Goal: Task Accomplishment & Management: Complete application form

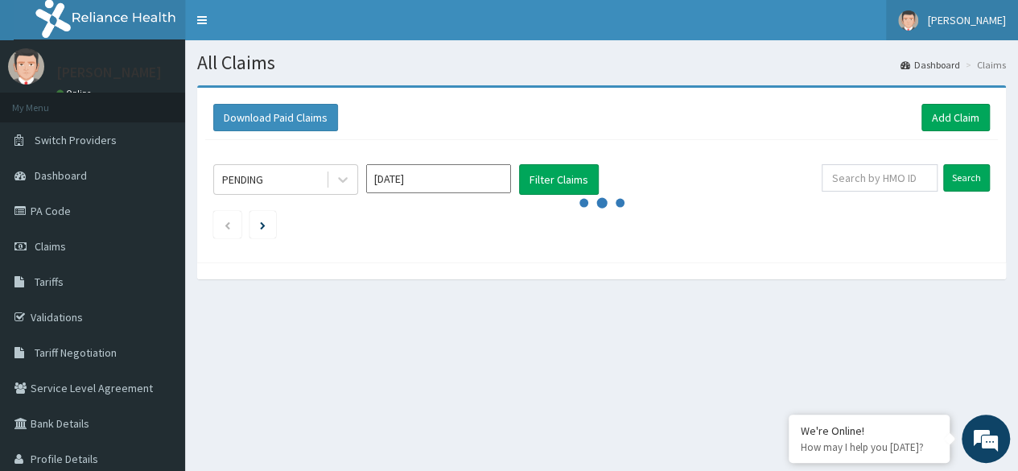
click at [973, 18] on span "[PERSON_NAME]" at bounding box center [967, 20] width 78 height 14
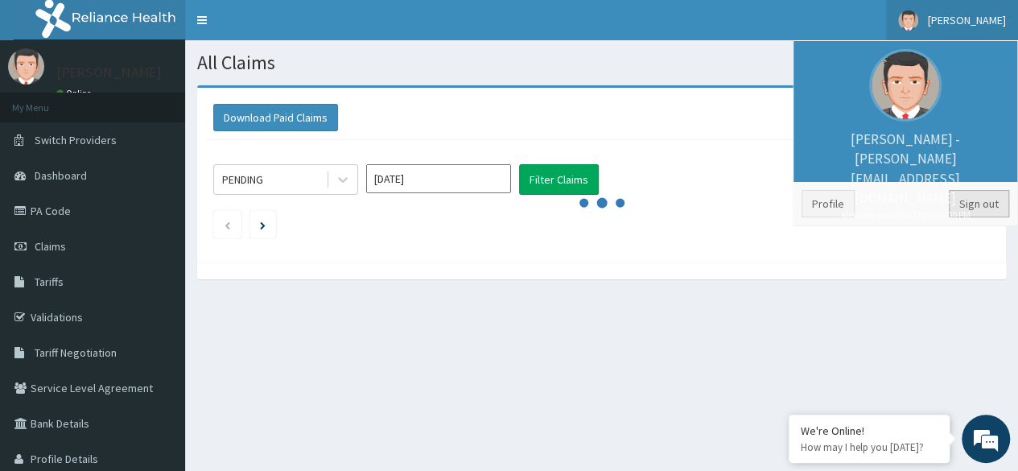
click at [986, 200] on link "Sign out" at bounding box center [978, 203] width 60 height 27
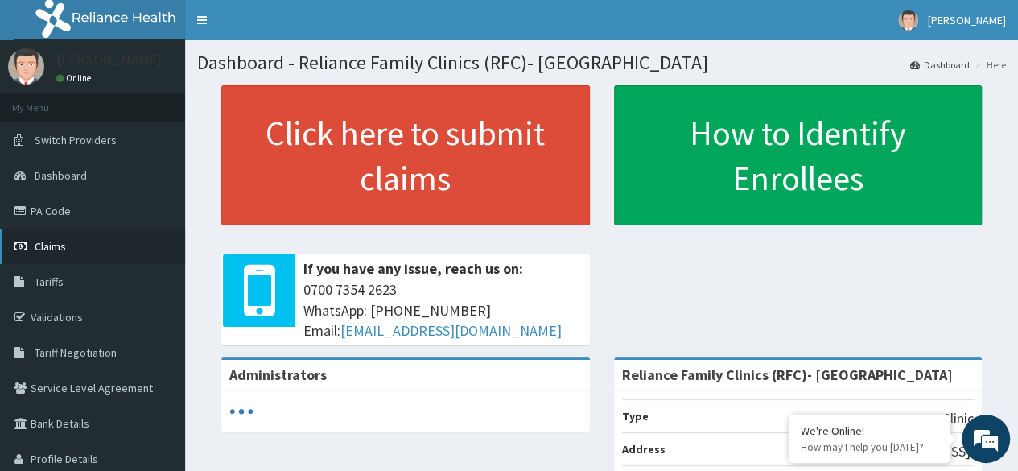
click at [93, 249] on link "Claims" at bounding box center [92, 245] width 185 height 35
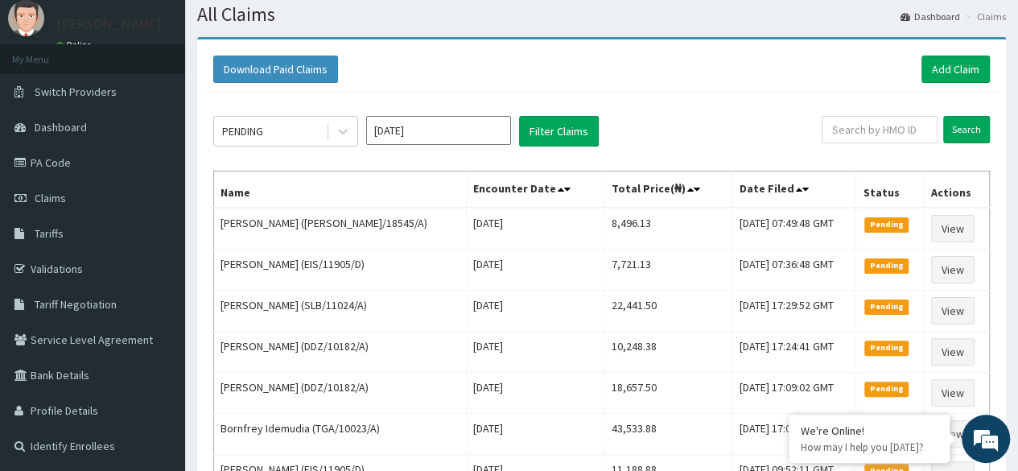
scroll to position [49, 0]
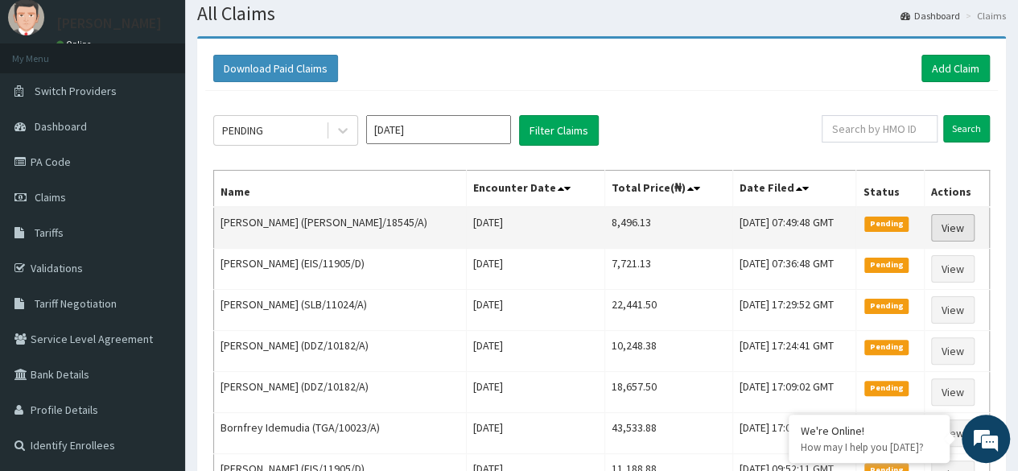
click at [953, 225] on link "View" at bounding box center [952, 227] width 43 height 27
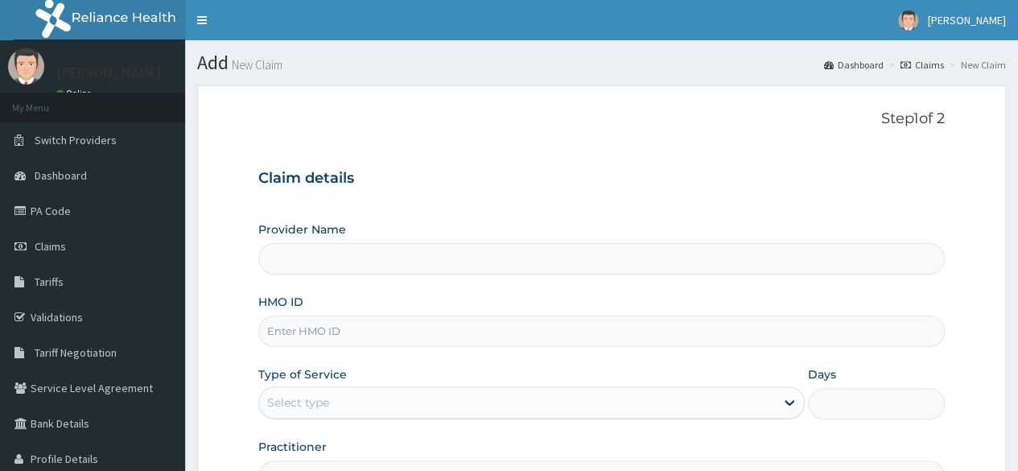
type input "Reliance Family Clinics (RFC)- Ejigbo"
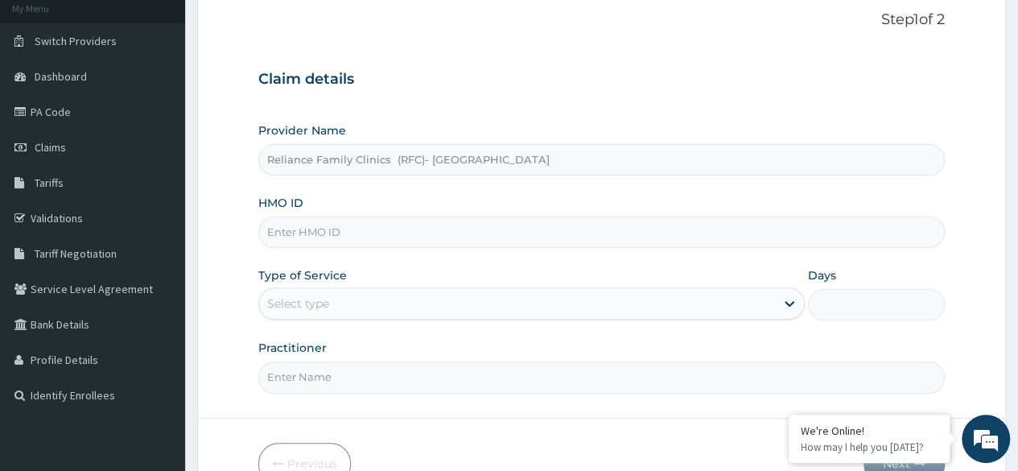
scroll to position [187, 0]
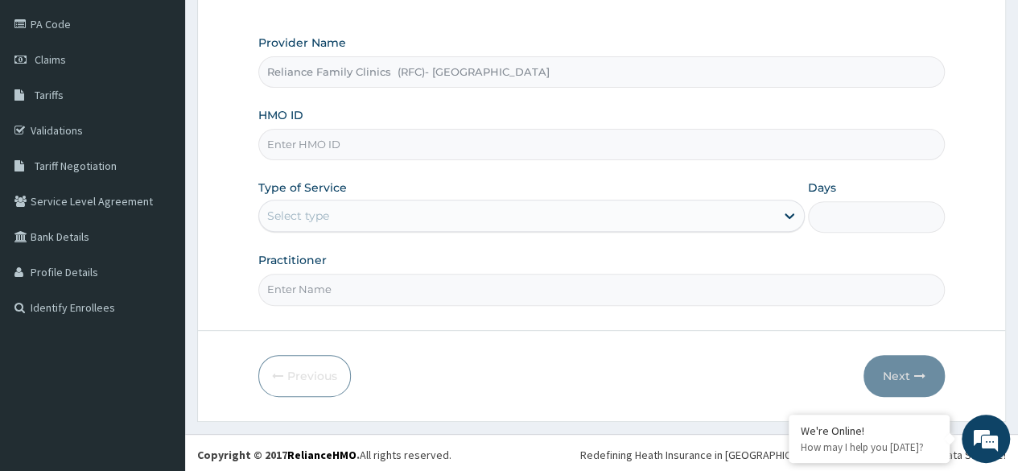
click at [542, 146] on input "HMO ID" at bounding box center [601, 144] width 686 height 31
paste input "FTC/10060/A"
type input "FTC/10060/A"
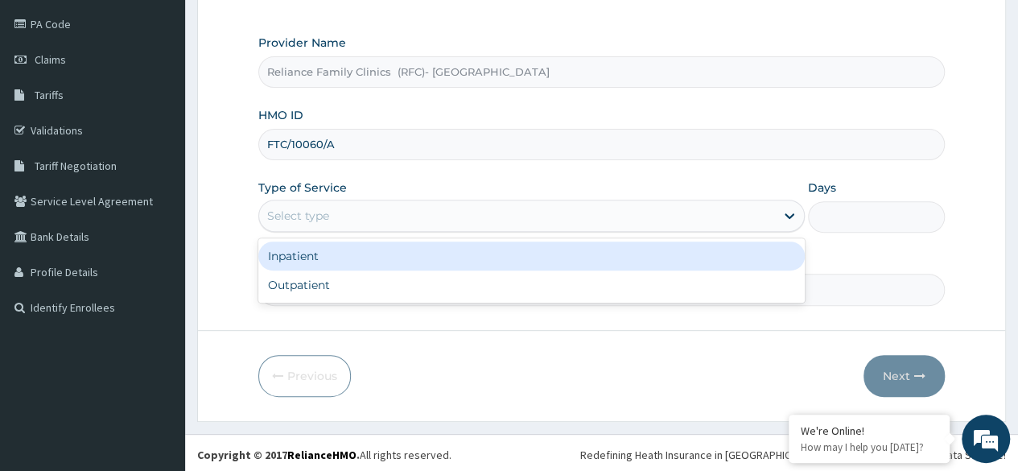
click at [438, 292] on div "Outpatient" at bounding box center [531, 284] width 546 height 29
type input "1"
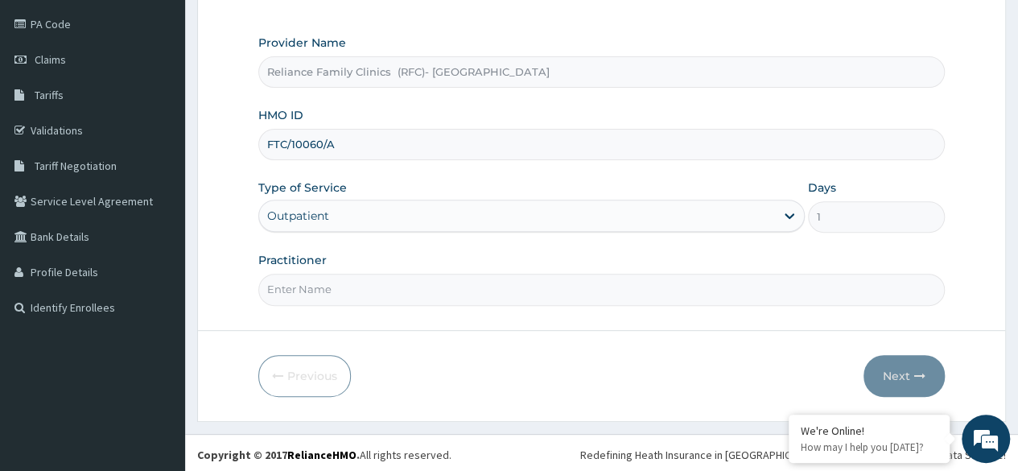
click at [426, 293] on input "Practitioner" at bounding box center [601, 289] width 686 height 31
click at [502, 274] on input "Practitioner" at bounding box center [601, 289] width 686 height 31
type input "Dr Ejiofor"
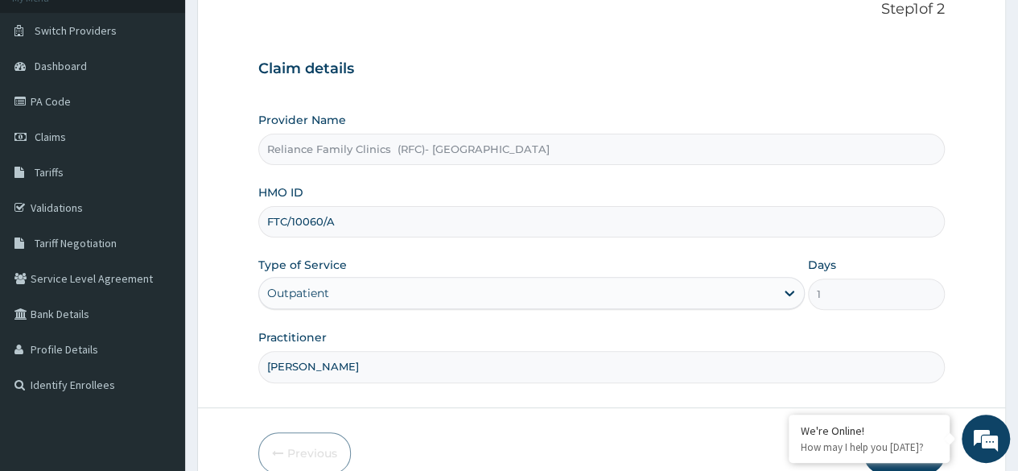
scroll to position [187, 0]
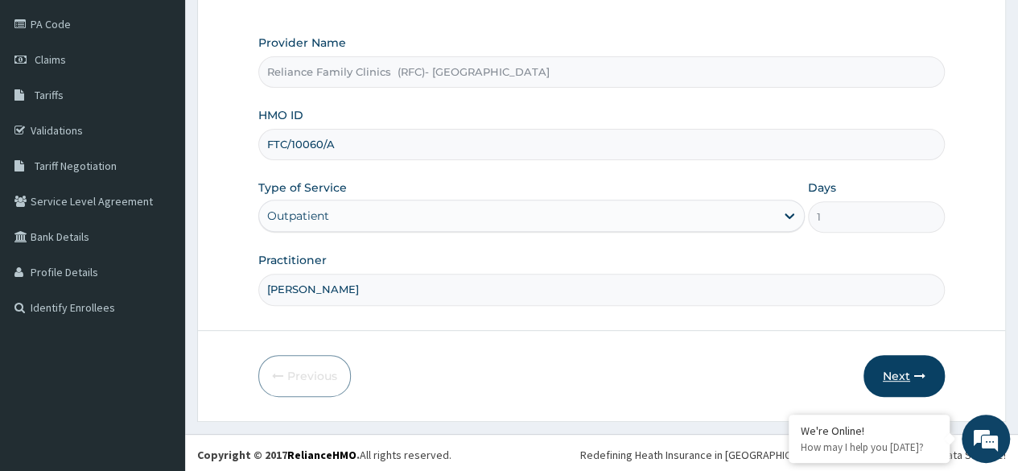
click at [903, 370] on button "Next" at bounding box center [903, 376] width 81 height 42
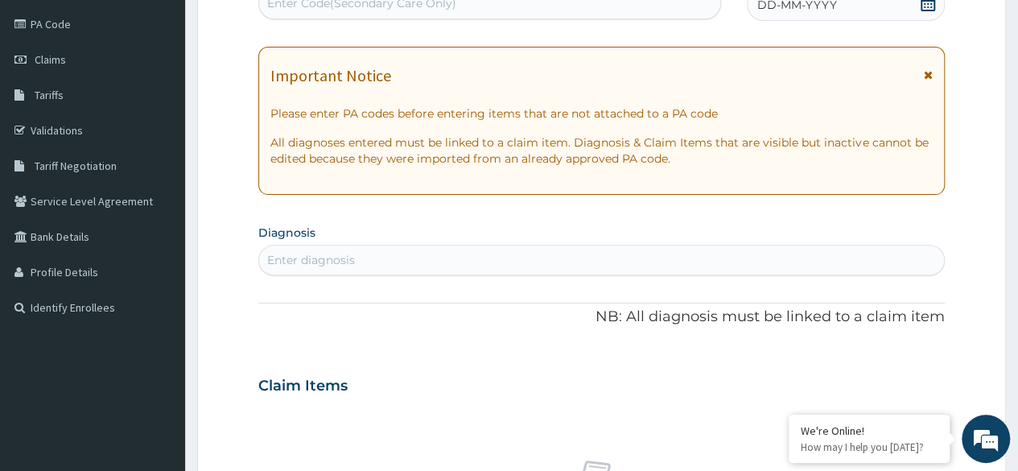
click at [923, 14] on div "DD-MM-YYYY" at bounding box center [846, 5] width 198 height 32
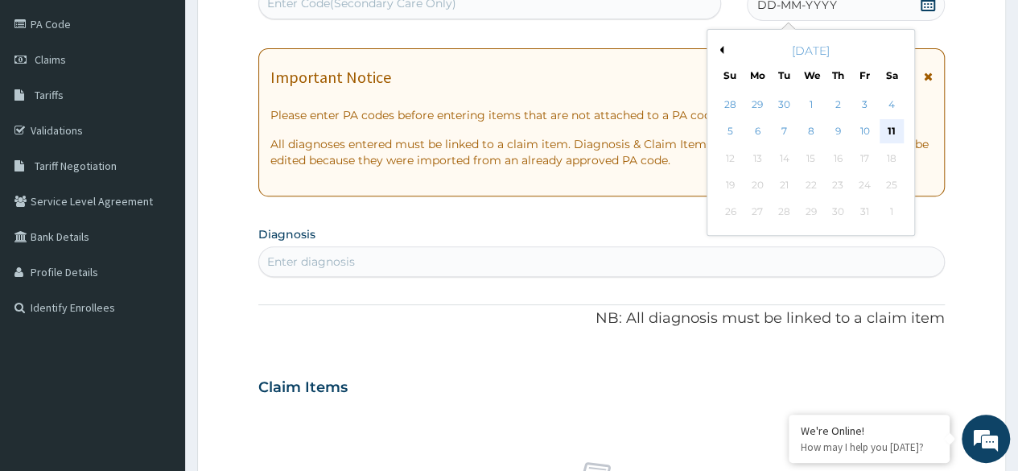
click at [891, 130] on div "11" at bounding box center [890, 132] width 24 height 24
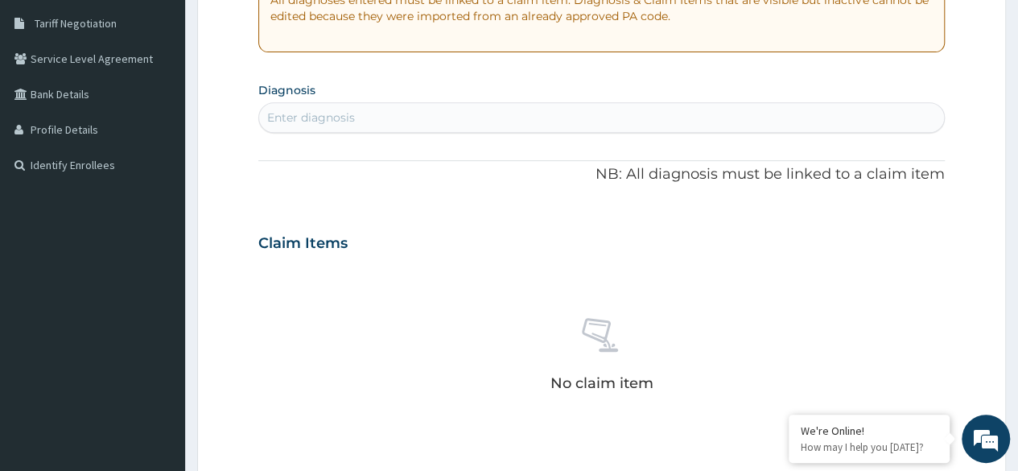
scroll to position [330, 0]
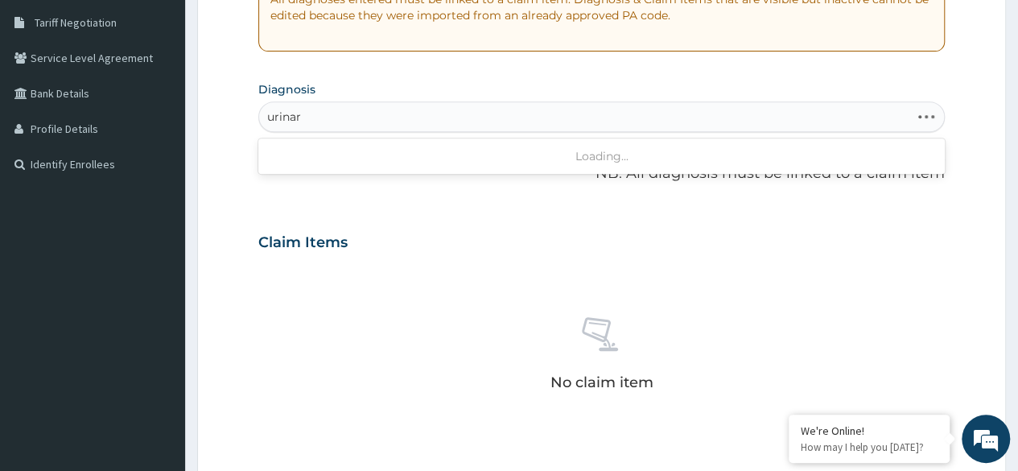
type input "urinary"
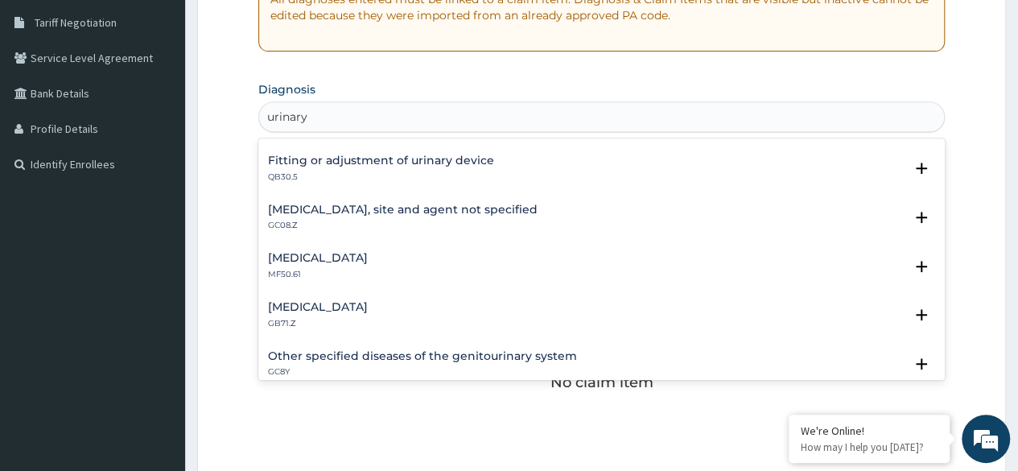
scroll to position [1070, 0]
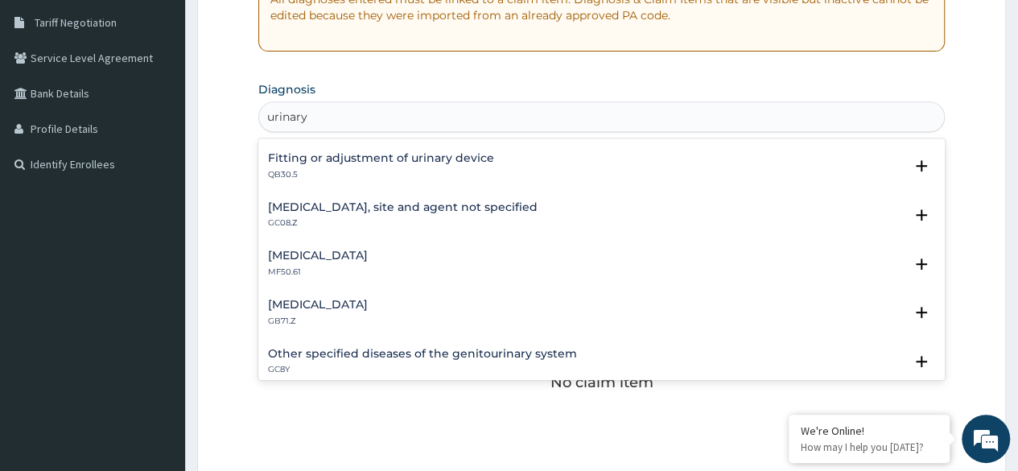
click at [497, 212] on div "Urinary tract infection, site and agent not specified GC08.Z" at bounding box center [402, 215] width 269 height 28
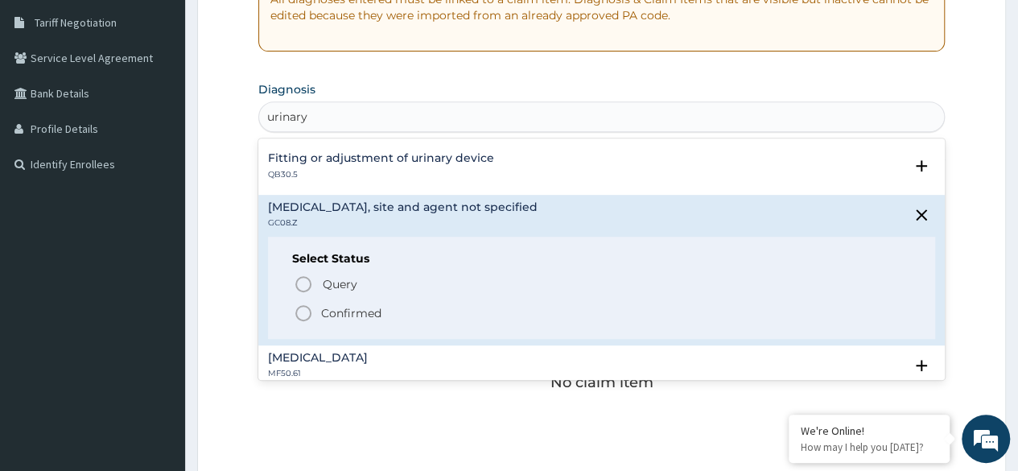
click at [369, 280] on p "Query Query covers suspected (?), Keep in view (kiv), Ruled out (r/o)" at bounding box center [502, 285] width 362 height 22
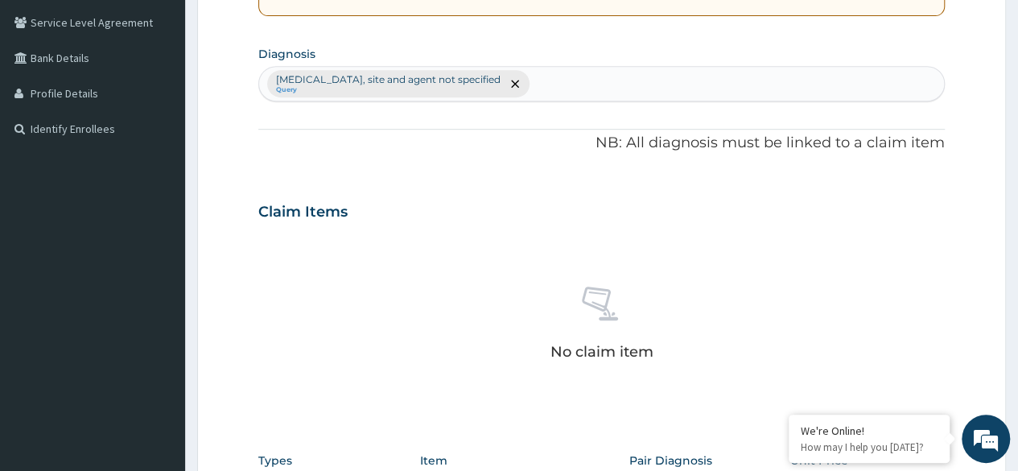
scroll to position [368, 0]
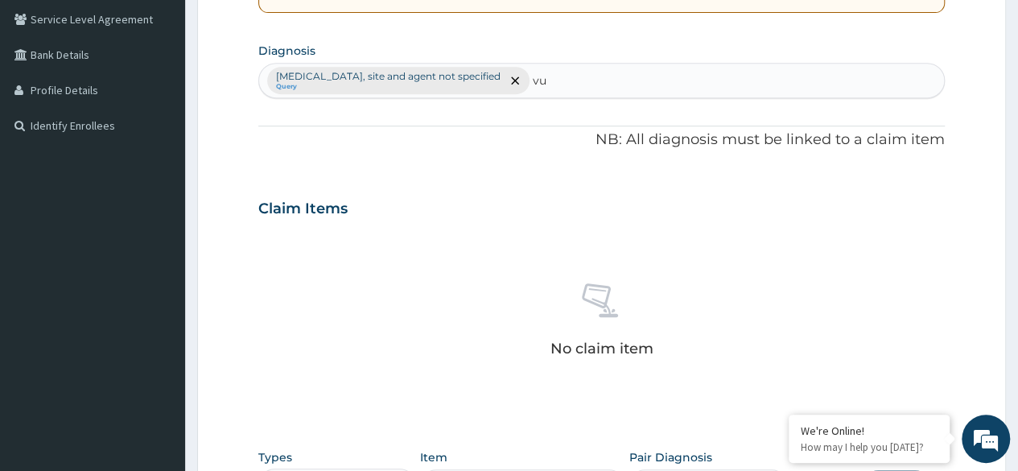
type input "vu"
type input "v"
type input "c"
type input "v"
type input "y"
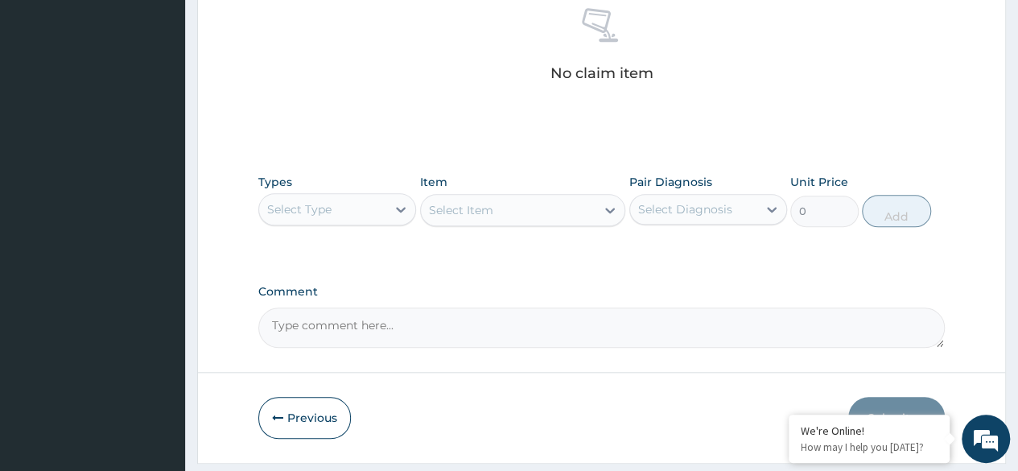
scroll to position [686, 0]
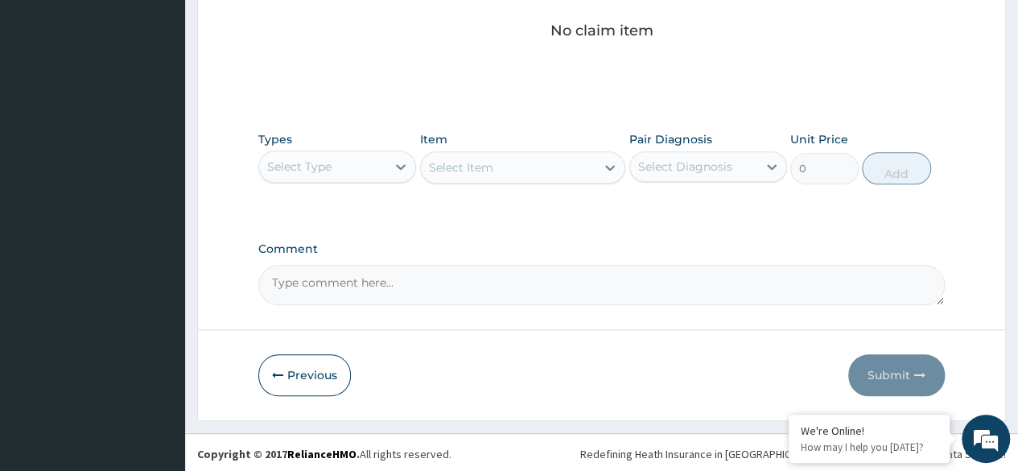
type input "infec"
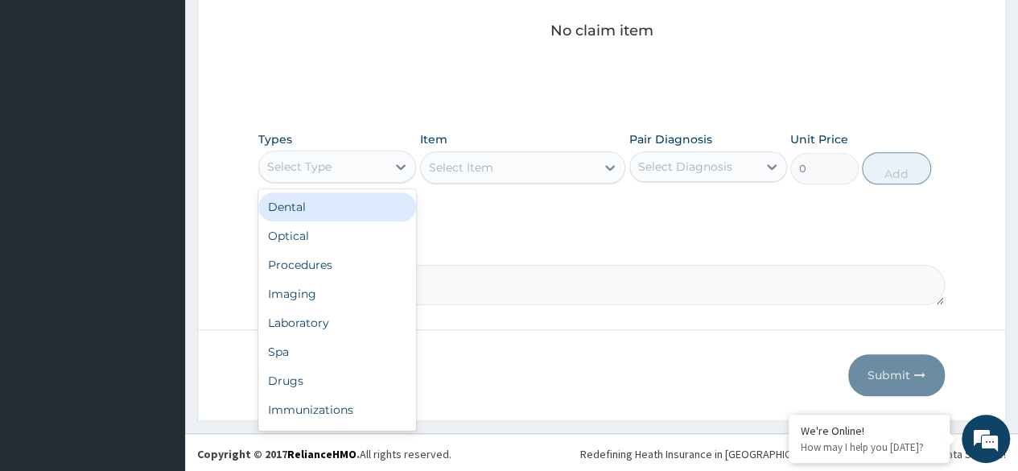
click at [354, 269] on div "Procedures" at bounding box center [337, 264] width 158 height 29
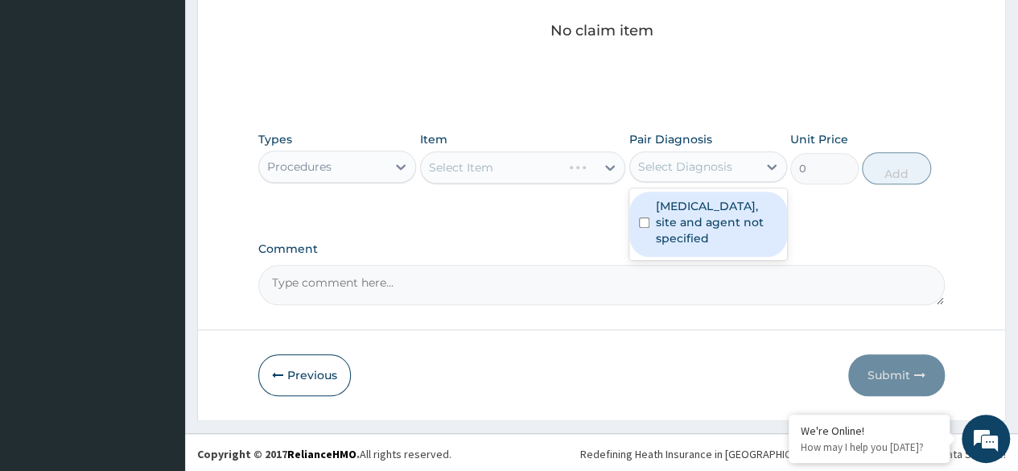
click at [721, 227] on label "Urinary tract infection, site and agent not specified" at bounding box center [716, 222] width 121 height 48
checkbox input "true"
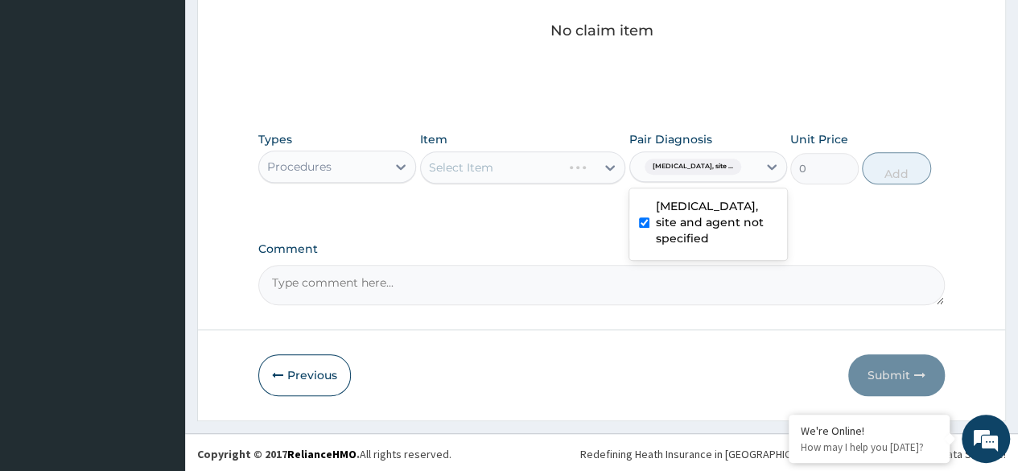
click at [557, 164] on div "Select Item" at bounding box center [523, 167] width 206 height 32
click at [526, 170] on div "Select Item" at bounding box center [523, 167] width 206 height 32
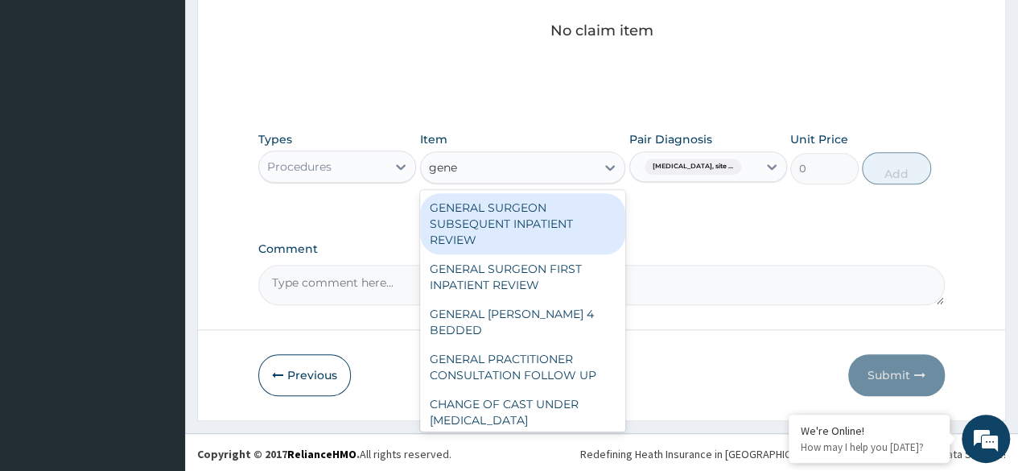
type input "gener"
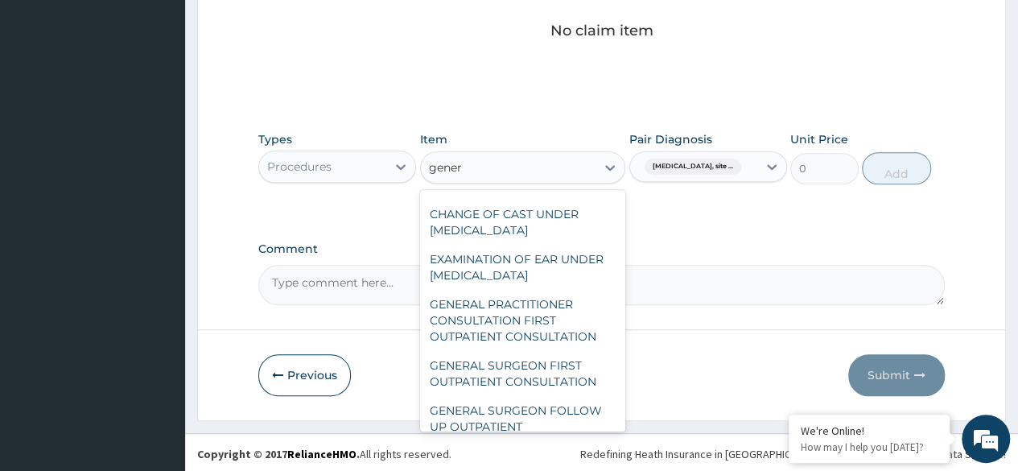
scroll to position [264, 0]
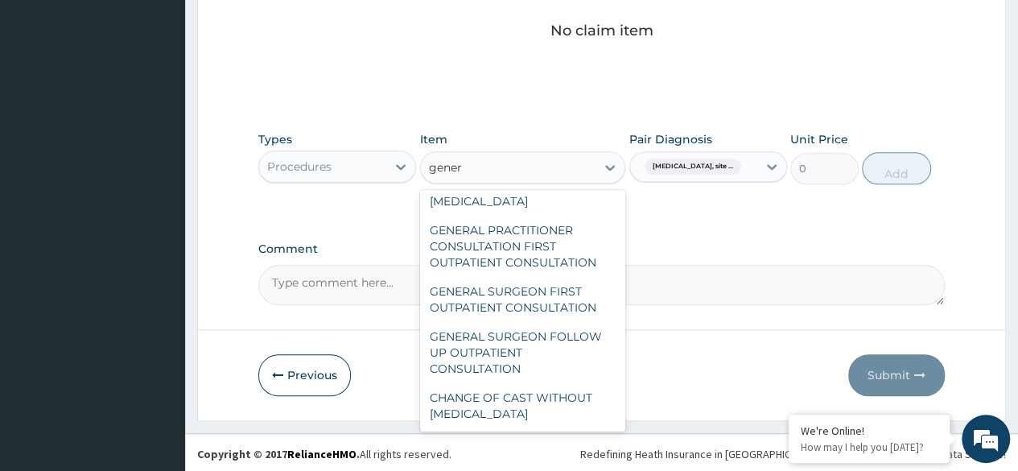
click at [562, 249] on div "GENERAL PRACTITIONER CONSULTATION FIRST OUTPATIENT CONSULTATION" at bounding box center [523, 246] width 206 height 61
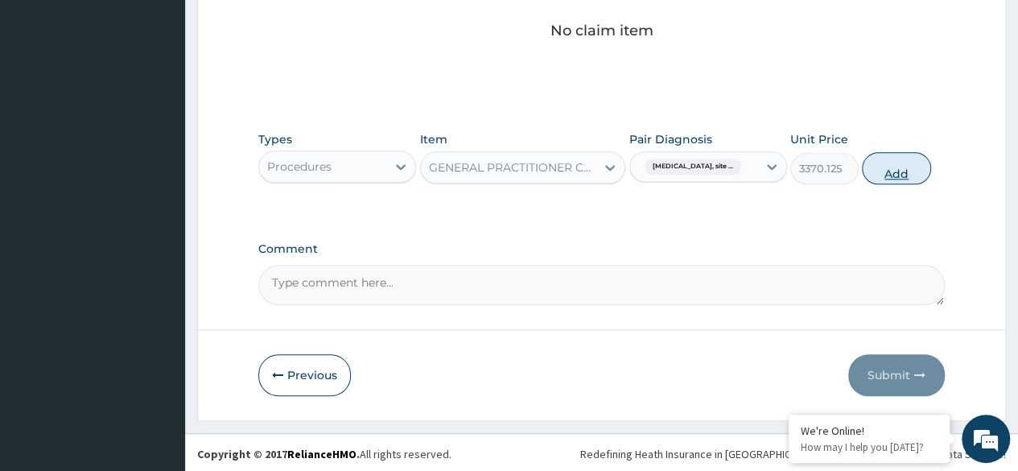
click at [895, 174] on button "Add" at bounding box center [896, 168] width 68 height 32
type input "0"
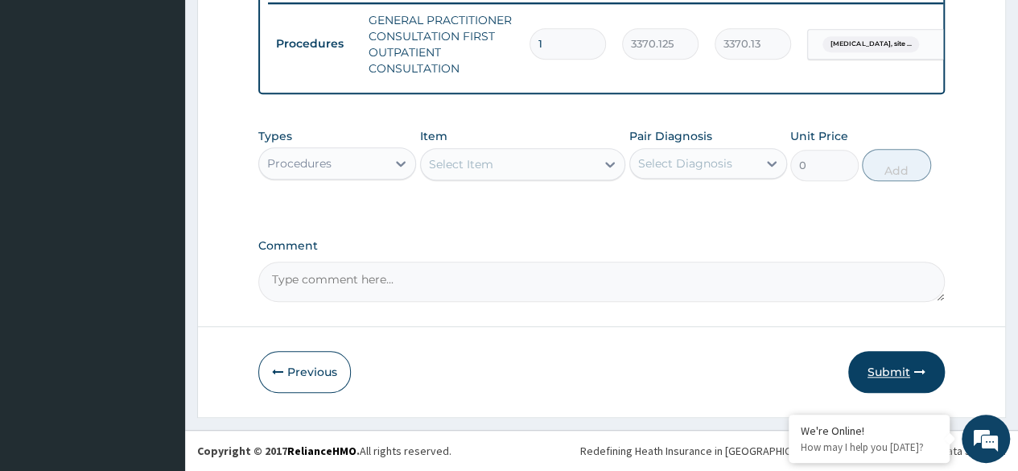
click at [896, 377] on button "Submit" at bounding box center [896, 372] width 97 height 42
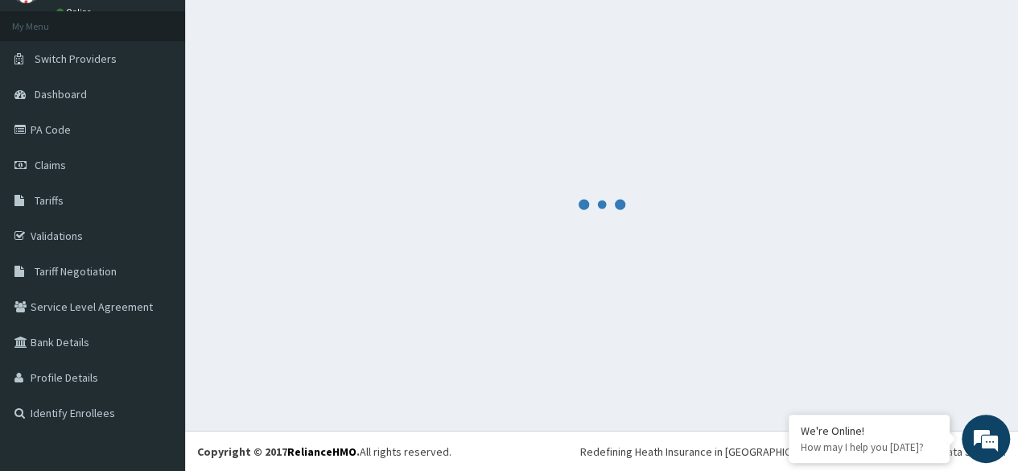
scroll to position [647, 0]
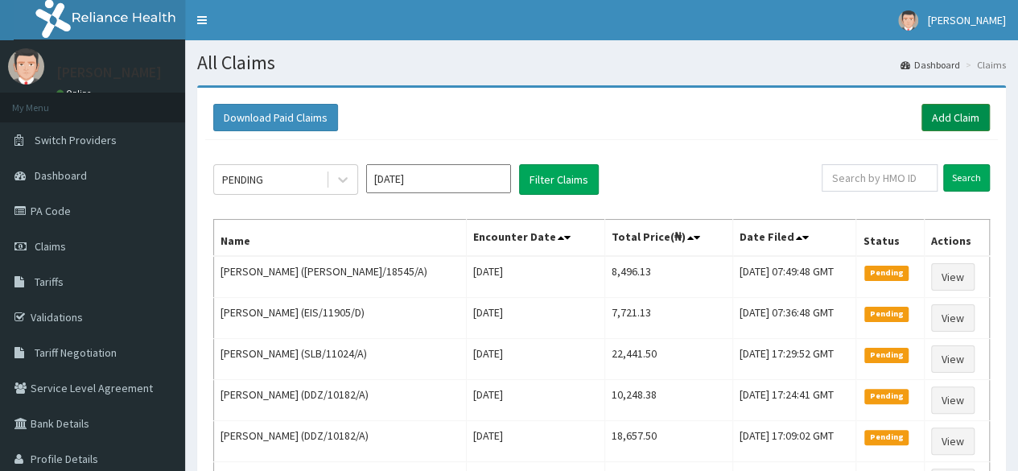
click at [954, 119] on link "Add Claim" at bounding box center [955, 117] width 68 height 27
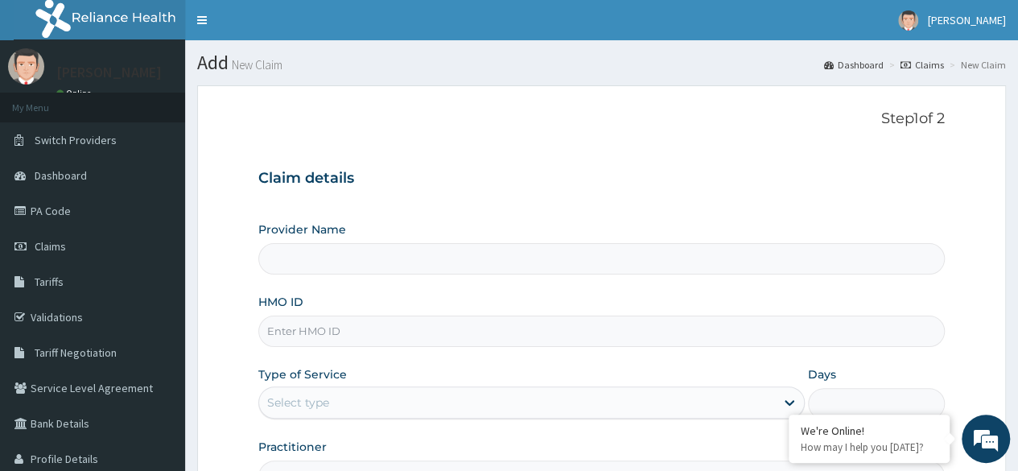
click at [588, 331] on input "HMO ID" at bounding box center [601, 330] width 686 height 31
paste input "CHL/11597/A"
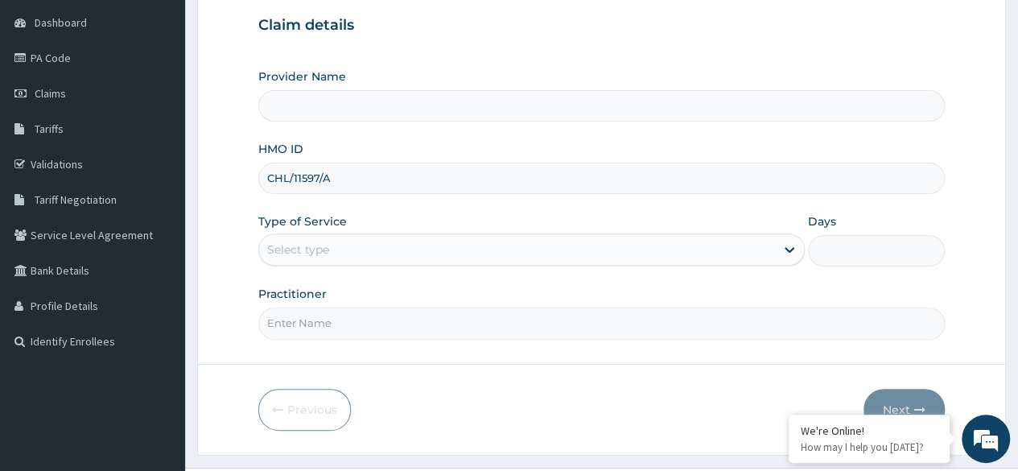
scroll to position [187, 0]
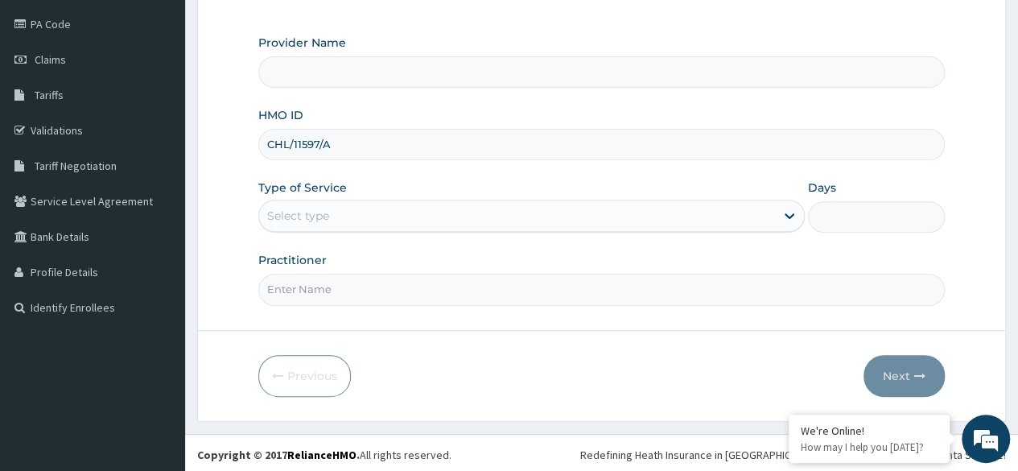
type input "CHL/11597/A"
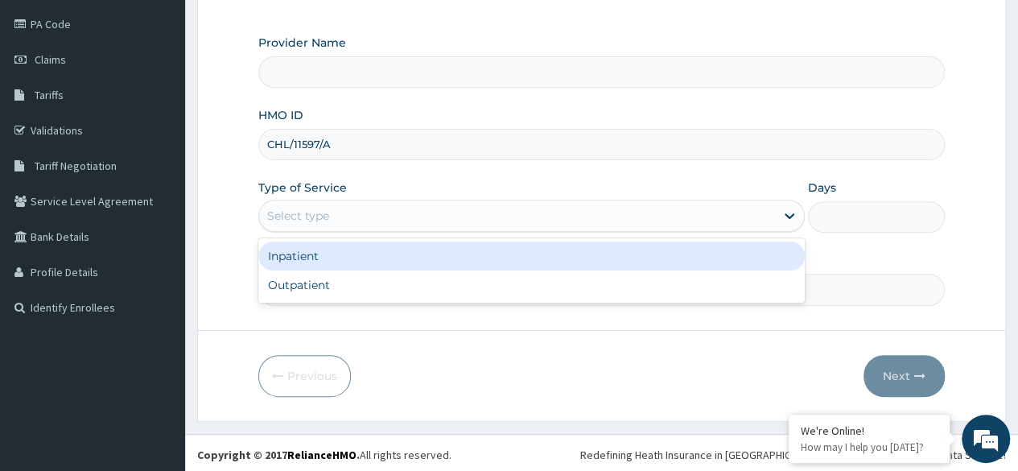
click at [475, 280] on div "Outpatient" at bounding box center [531, 284] width 546 height 29
type input "1"
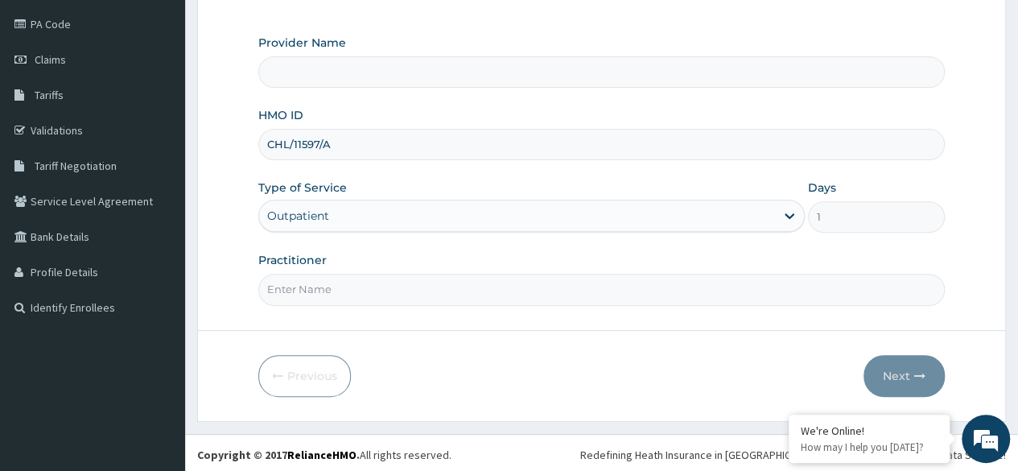
click at [500, 292] on input "Practitioner" at bounding box center [601, 289] width 686 height 31
type input "Reliance Family Clinics (RFC)- [GEOGRAPHIC_DATA]"
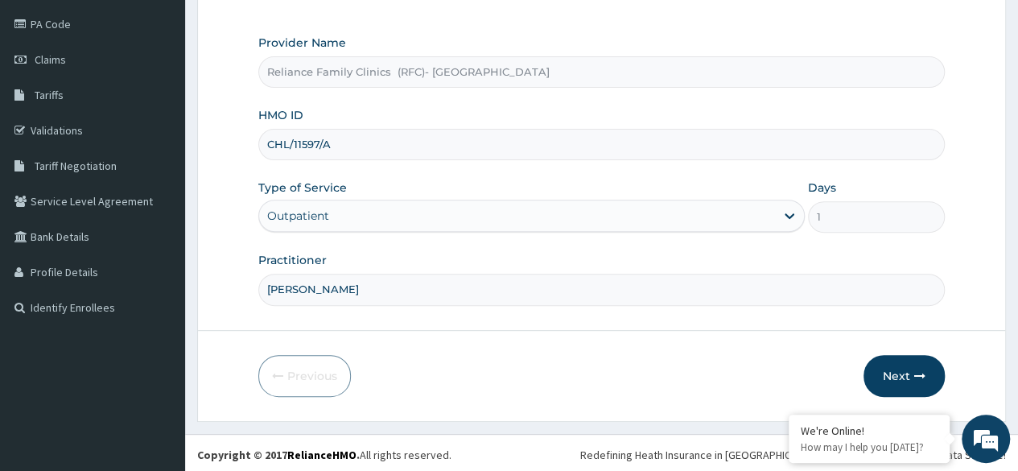
type input "[PERSON_NAME]"
click at [911, 380] on button "Next" at bounding box center [903, 376] width 81 height 42
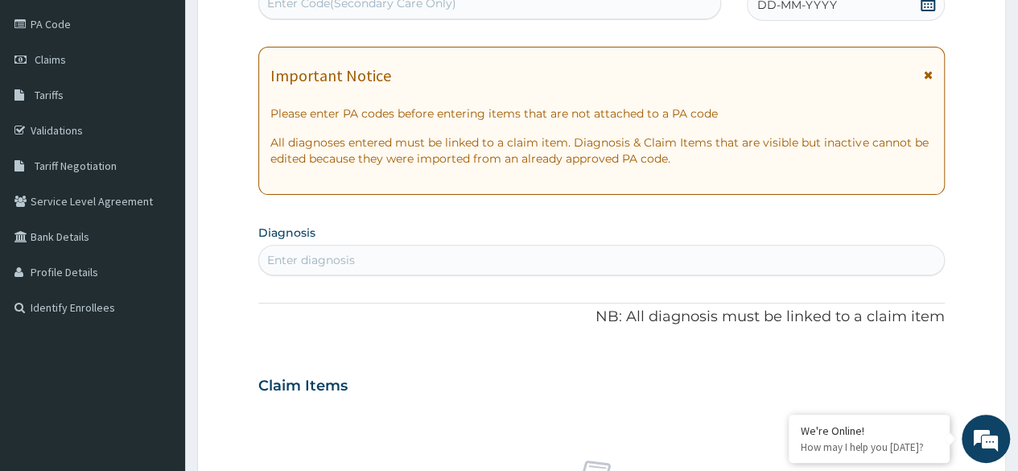
scroll to position [0, 0]
click at [920, 16] on div "DD-MM-YYYY" at bounding box center [846, 5] width 198 height 32
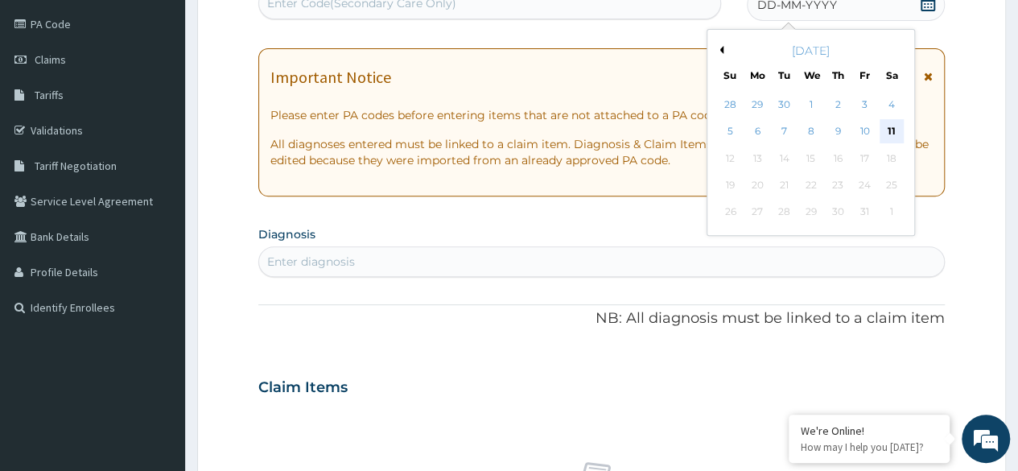
click at [889, 138] on div "11" at bounding box center [890, 132] width 24 height 24
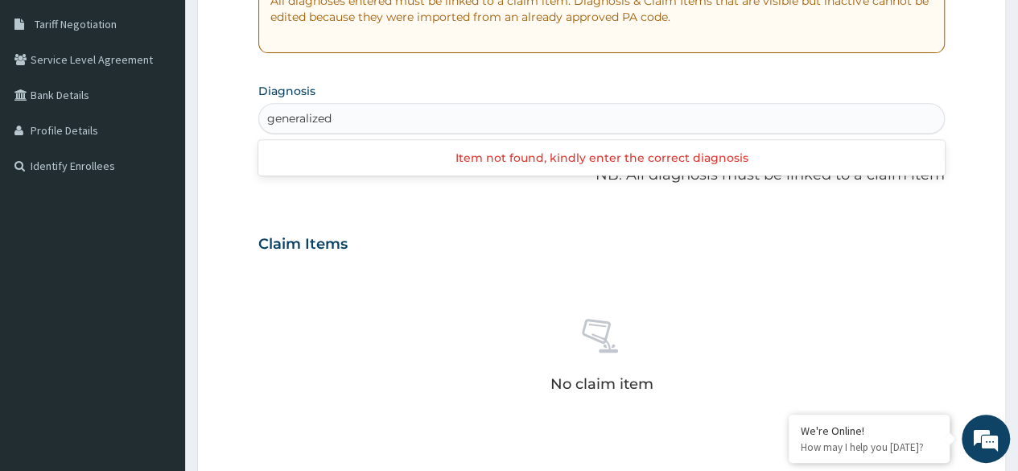
scroll to position [330, 0]
type input "general"
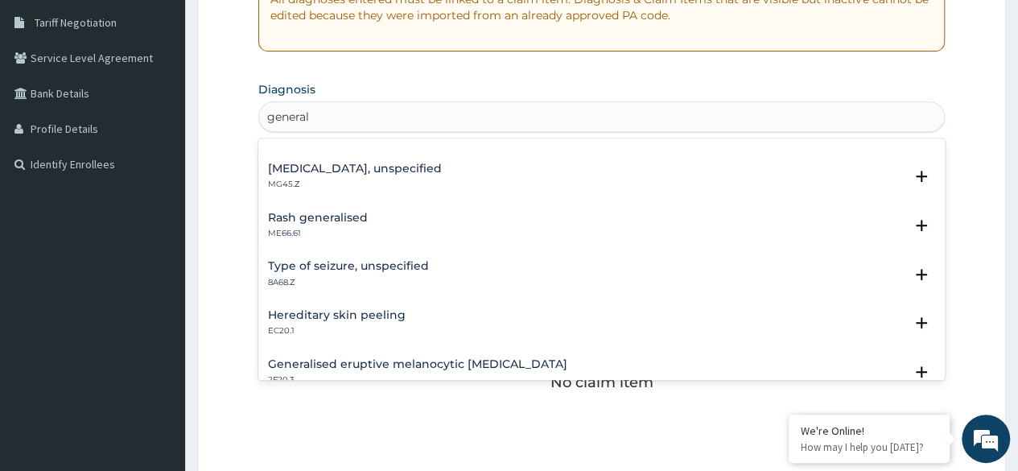
scroll to position [2132, 0]
click at [381, 225] on div "Rash generalised ME66.61" at bounding box center [601, 227] width 667 height 28
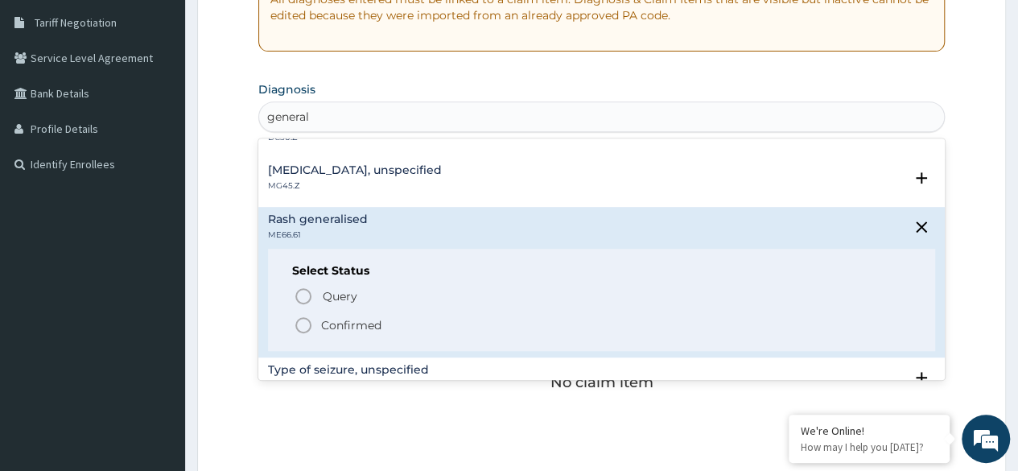
click at [364, 303] on p "Query Query covers suspected (?), Keep in view (kiv), Ruled out (r/o)" at bounding box center [502, 297] width 362 height 22
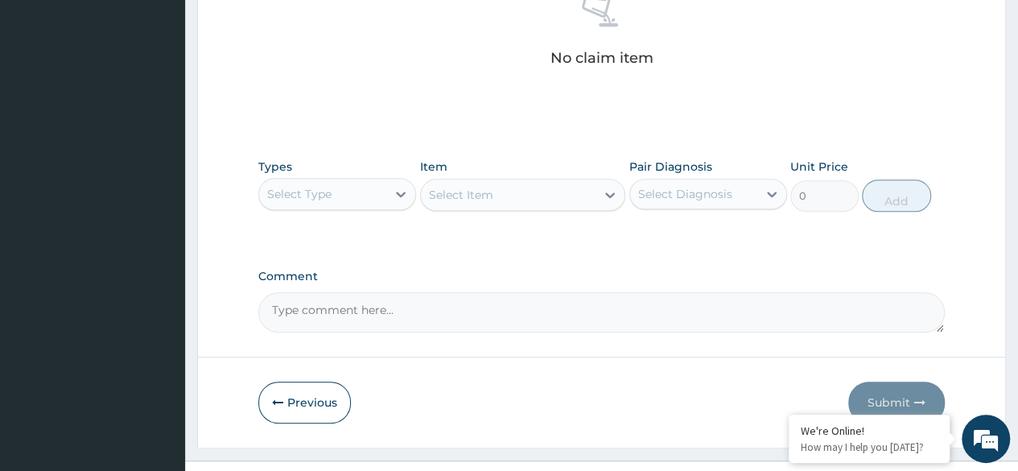
scroll to position [686, 0]
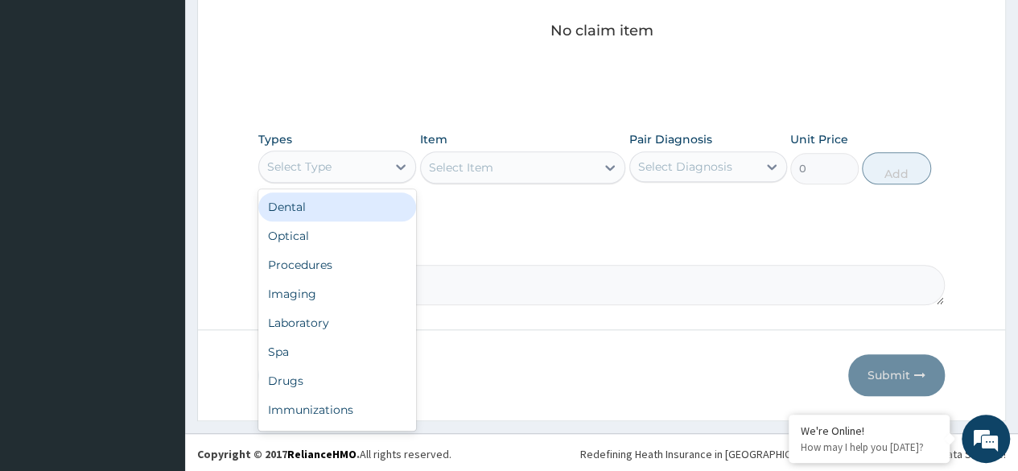
click at [364, 261] on div "Procedures" at bounding box center [337, 264] width 158 height 29
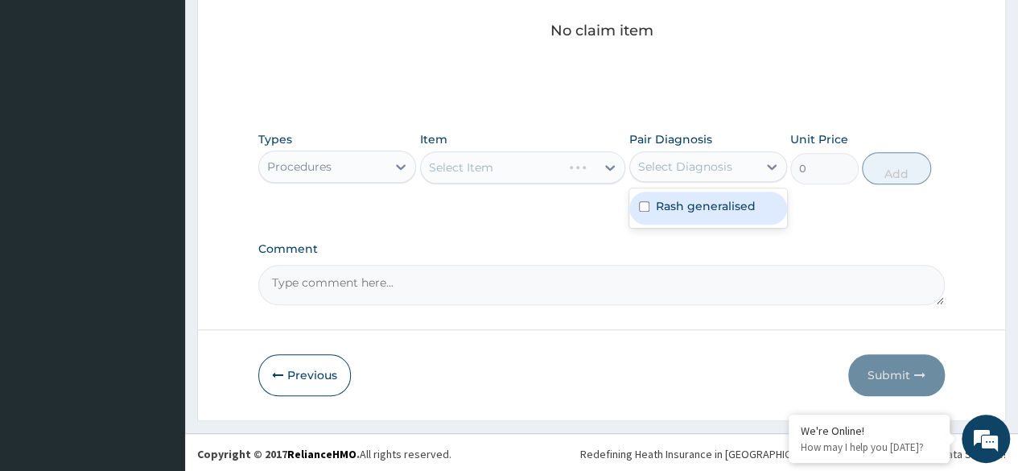
click at [722, 202] on label "Rash generalised" at bounding box center [706, 206] width 100 height 16
checkbox input "true"
click at [540, 171] on div "Select Item" at bounding box center [523, 167] width 206 height 32
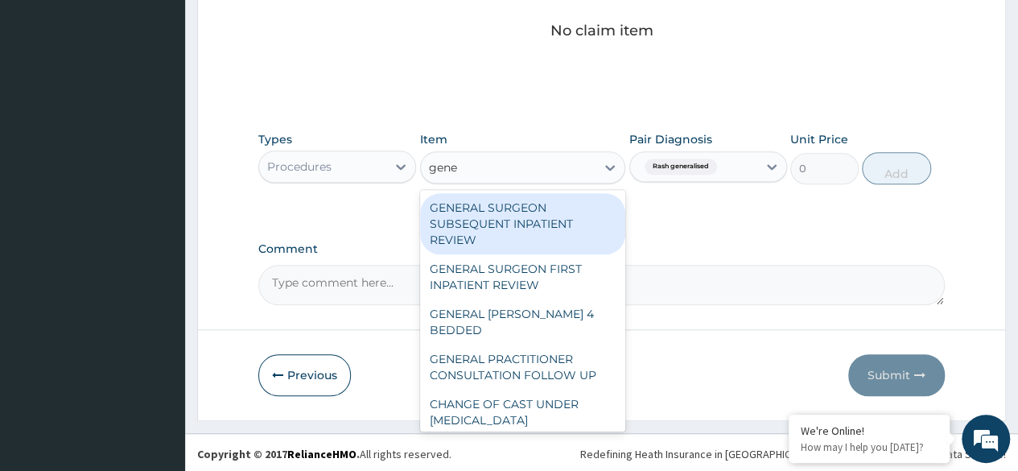
type input "gener"
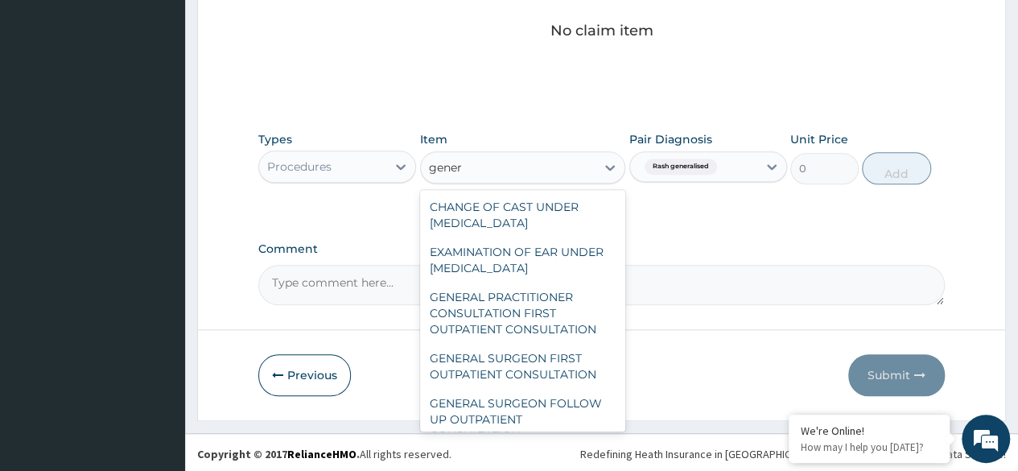
scroll to position [264, 0]
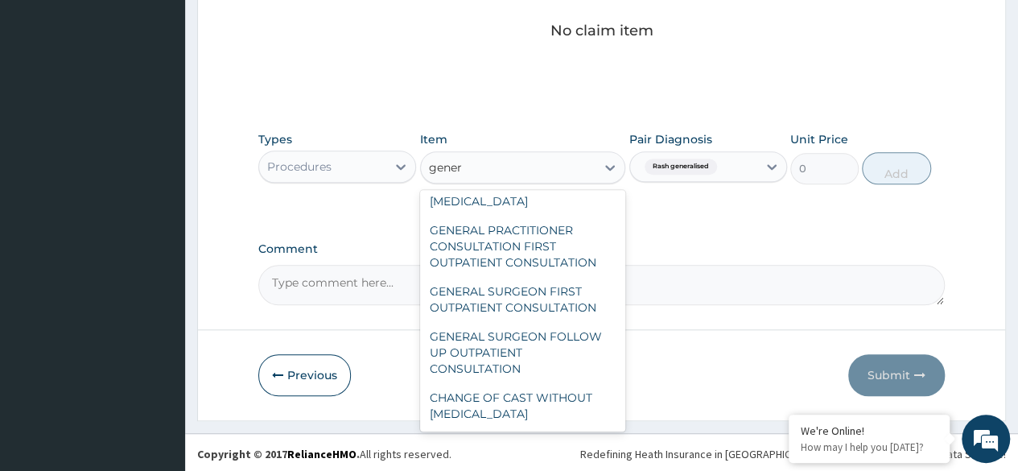
click at [560, 239] on div "GENERAL PRACTITIONER CONSULTATION FIRST OUTPATIENT CONSULTATION" at bounding box center [523, 246] width 206 height 61
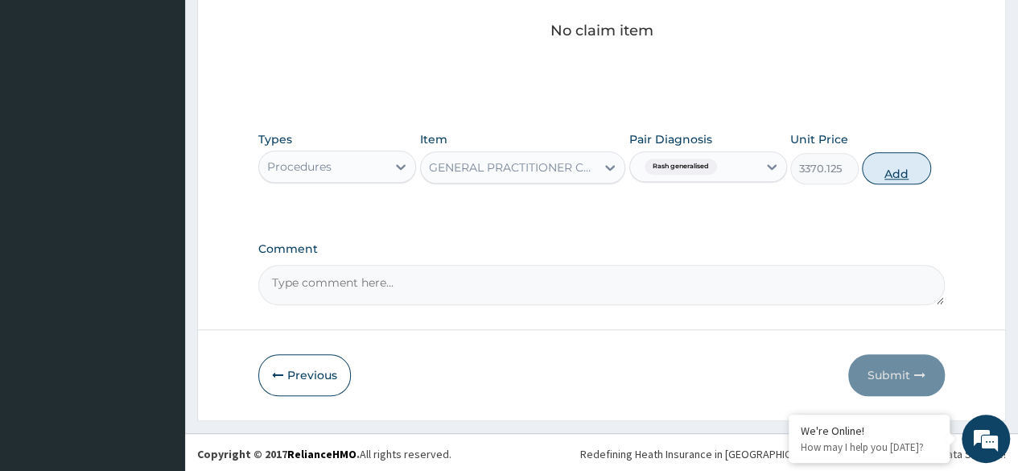
click at [914, 180] on button "Add" at bounding box center [896, 168] width 68 height 32
type input "0"
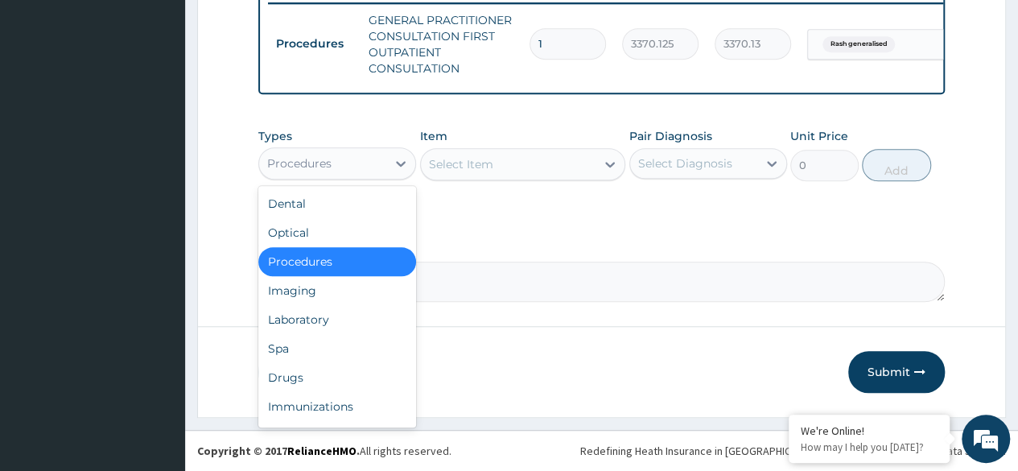
click at [331, 388] on div "Drugs" at bounding box center [337, 377] width 158 height 29
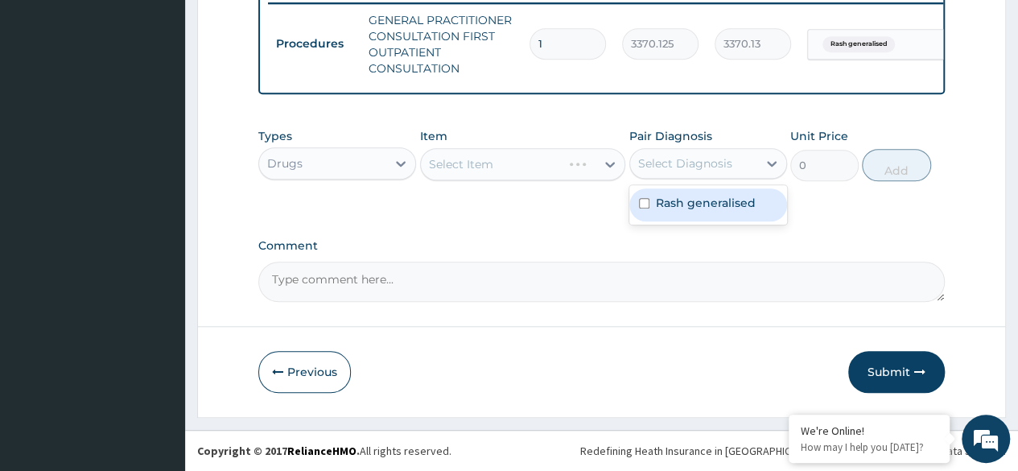
click at [711, 214] on div "Rash generalised" at bounding box center [708, 204] width 158 height 33
checkbox input "true"
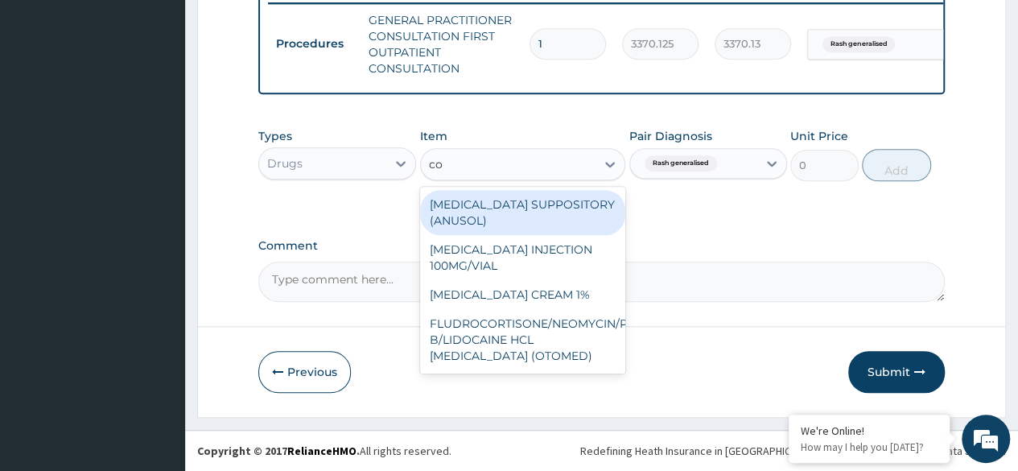
type input "c"
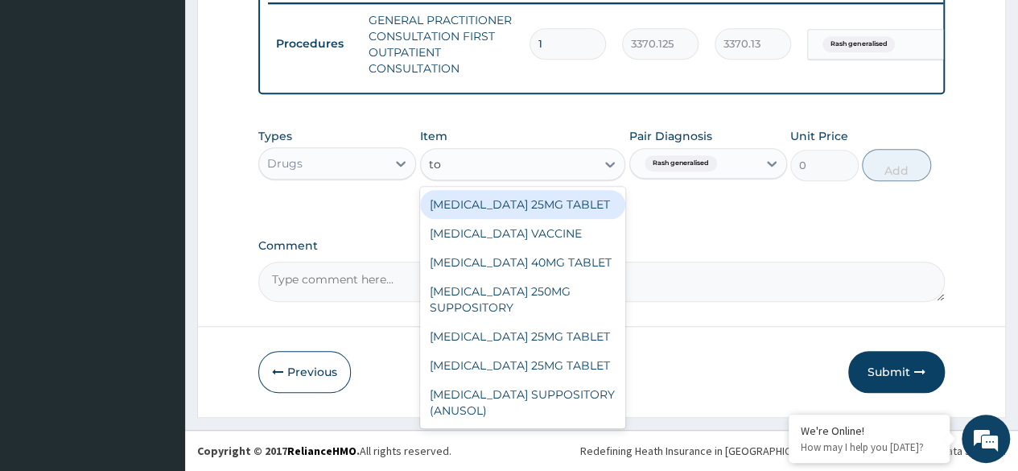
type input "t"
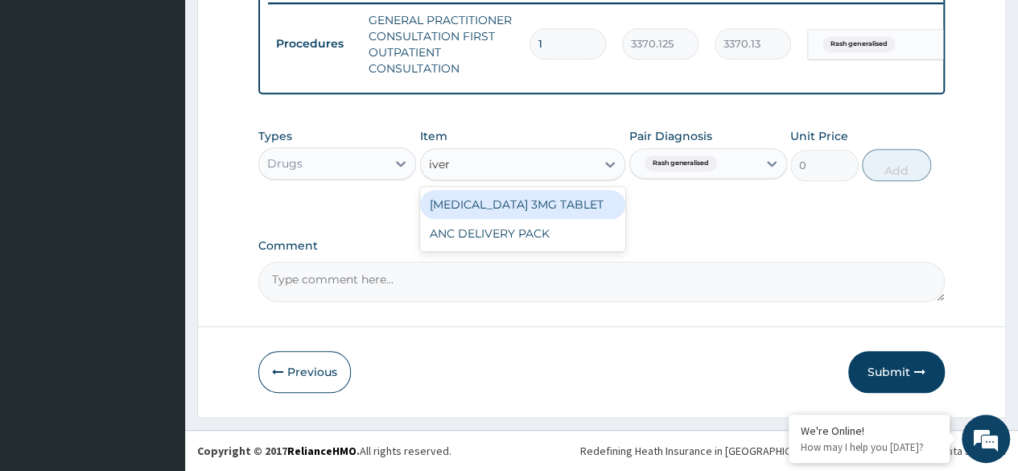
type input "iver"
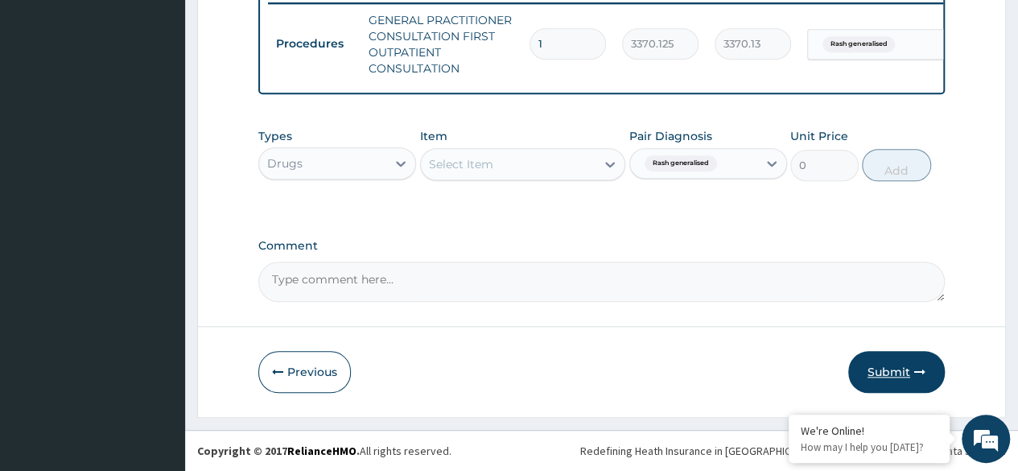
click at [901, 372] on button "Submit" at bounding box center [896, 372] width 97 height 42
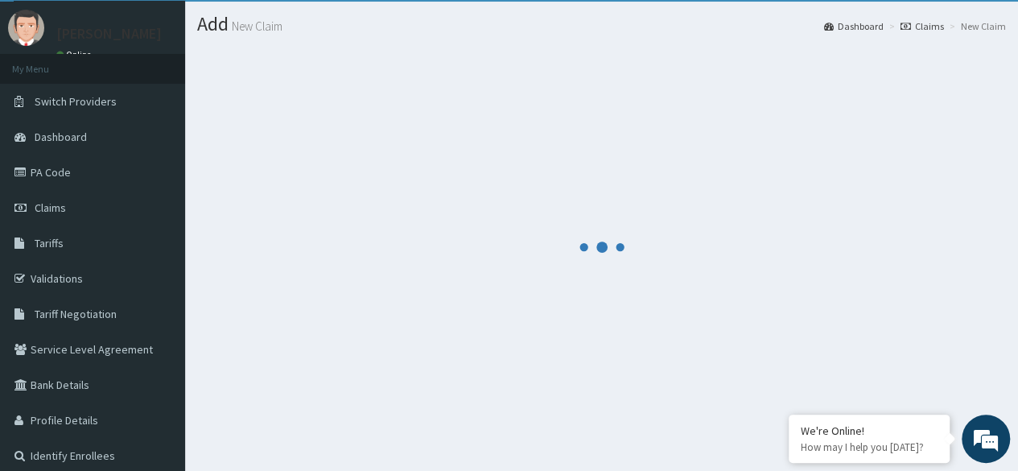
scroll to position [0, 0]
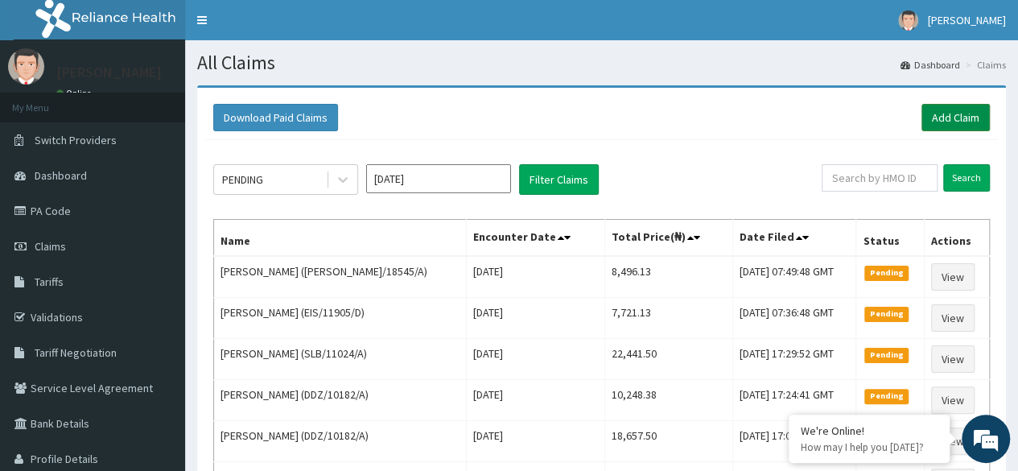
click at [951, 122] on link "Add Claim" at bounding box center [955, 117] width 68 height 27
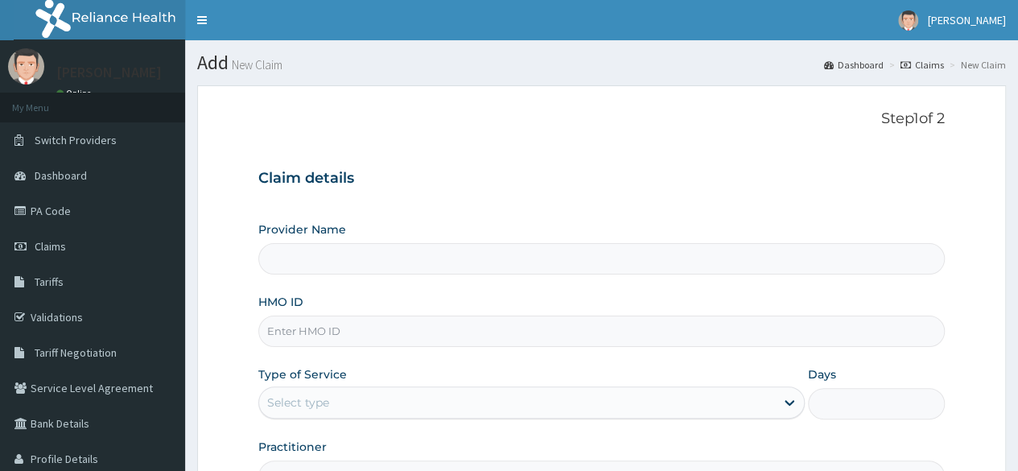
click at [581, 333] on input "HMO ID" at bounding box center [601, 330] width 686 height 31
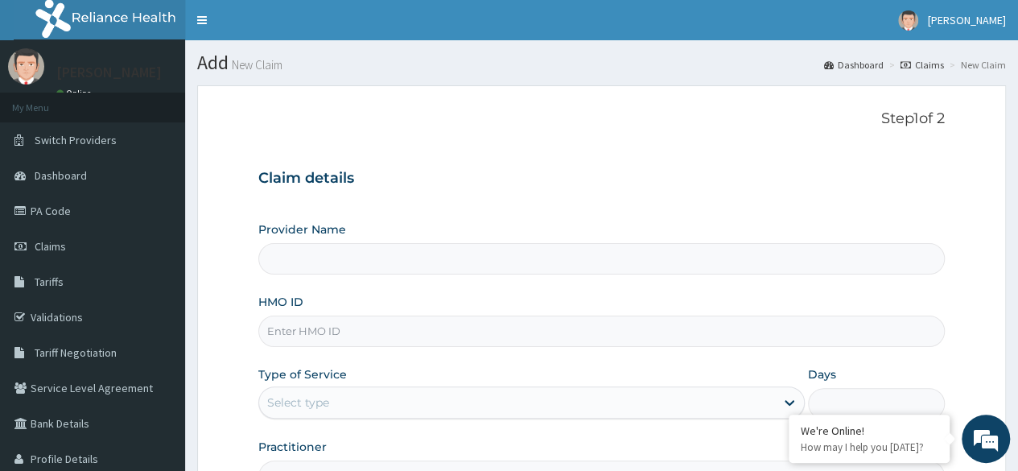
paste input "NBL/10531/A"
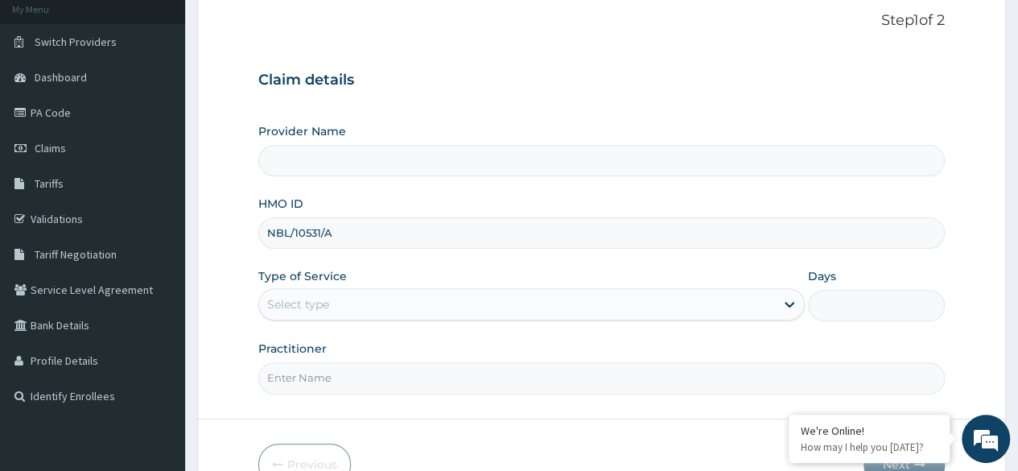
scroll to position [187, 0]
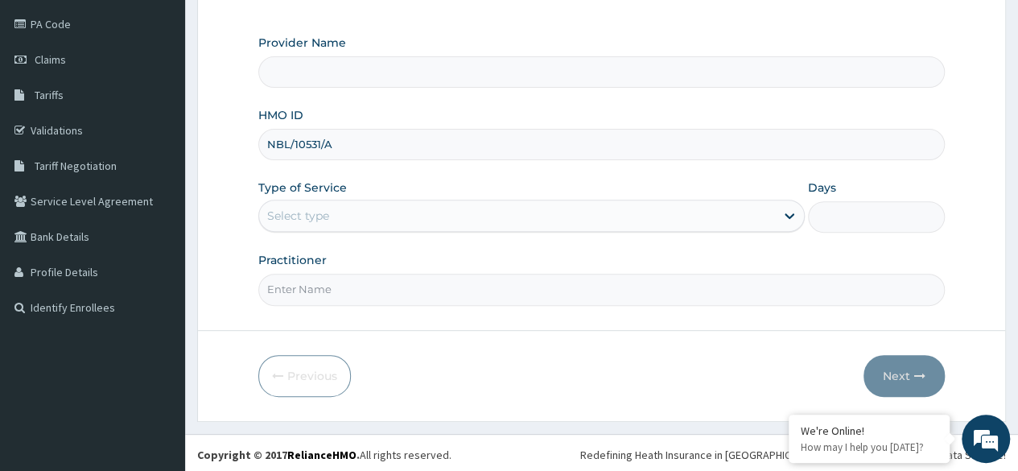
type input "NBL/10531/A"
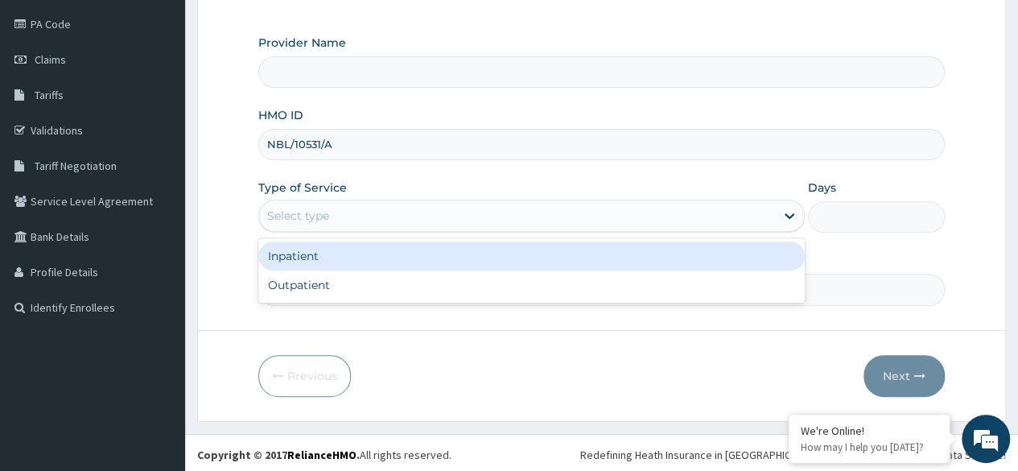
type input "Reliance Family Clinics (RFC)- [GEOGRAPHIC_DATA]"
click at [518, 285] on div "Outpatient" at bounding box center [531, 284] width 546 height 29
type input "1"
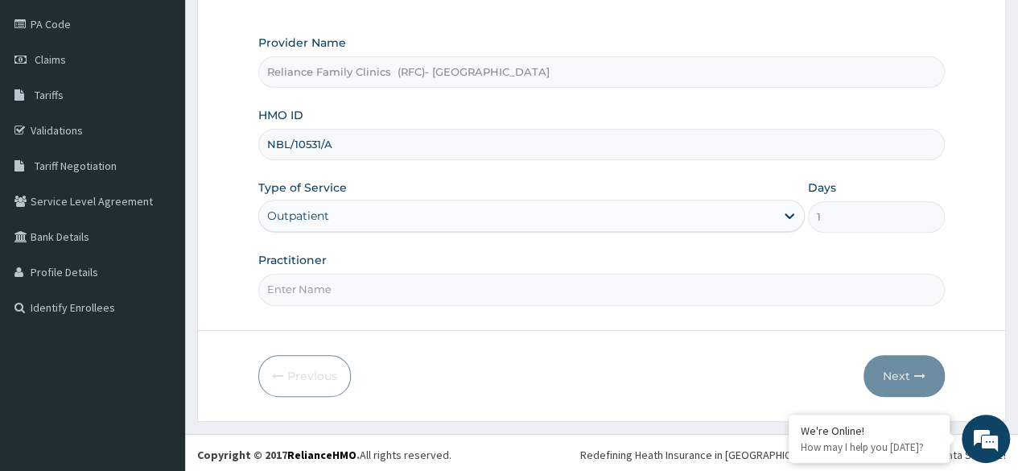
click at [534, 284] on input "Practitioner" at bounding box center [601, 289] width 686 height 31
click at [570, 288] on input "Practitioner" at bounding box center [601, 289] width 686 height 31
type input "[PERSON_NAME]"
click at [905, 379] on button "Next" at bounding box center [903, 376] width 81 height 42
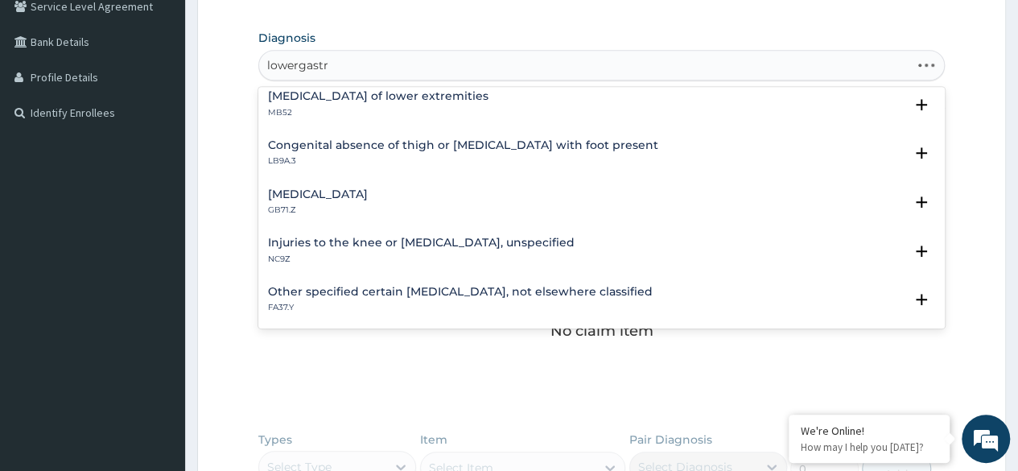
scroll to position [0, 0]
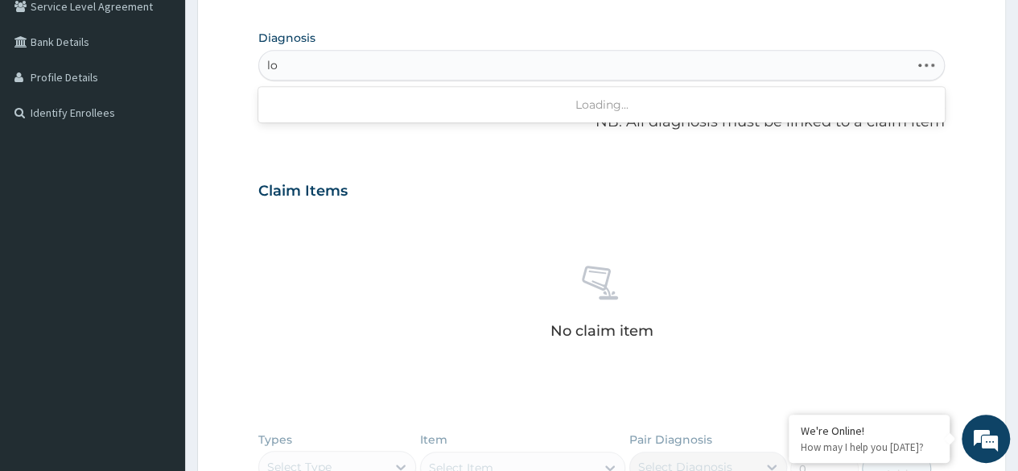
type input "l"
type input "g"
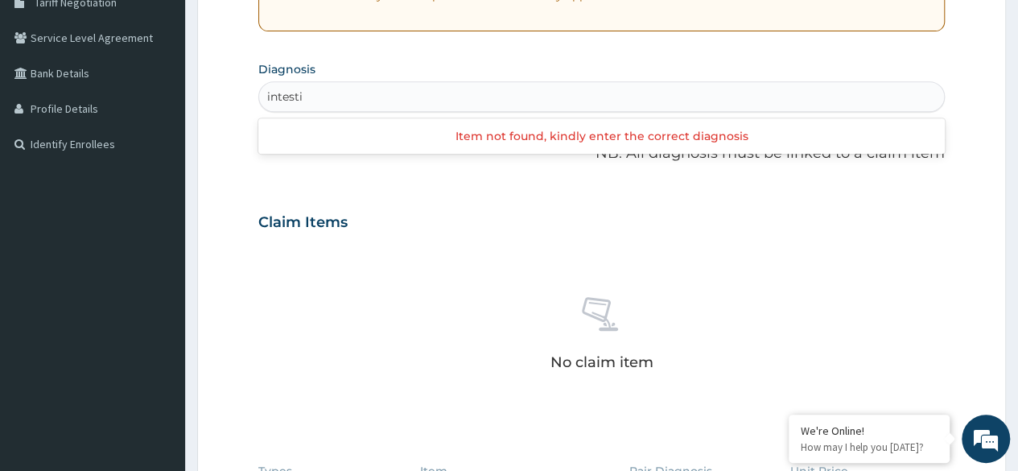
scroll to position [352, 0]
type input "intesti"
